Goal: Find specific page/section

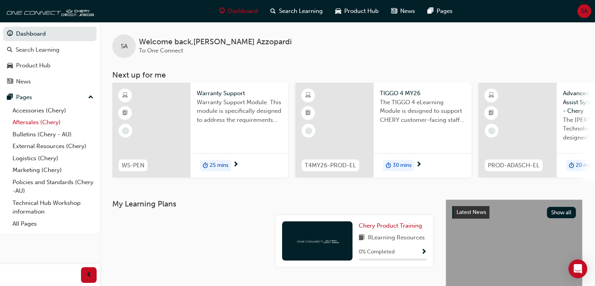
click at [31, 121] on link "Aftersales (Chery)" at bounding box center [52, 122] width 87 height 12
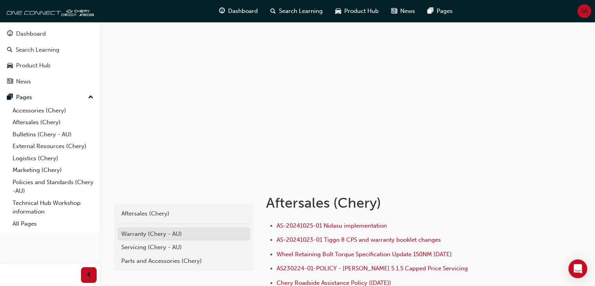
click at [158, 235] on div "Warranty (Chery - AU)" at bounding box center [183, 233] width 125 height 9
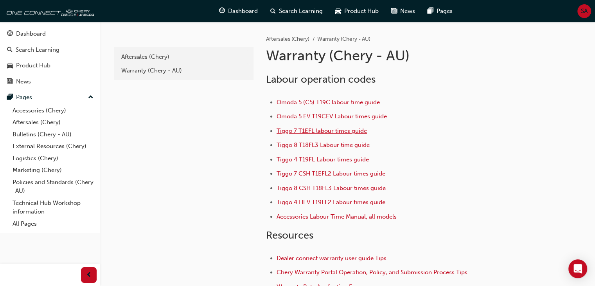
click at [324, 131] on span "Tiggo 7 T1EFL labour times guide" at bounding box center [322, 130] width 90 height 7
